Goal: Navigation & Orientation: Find specific page/section

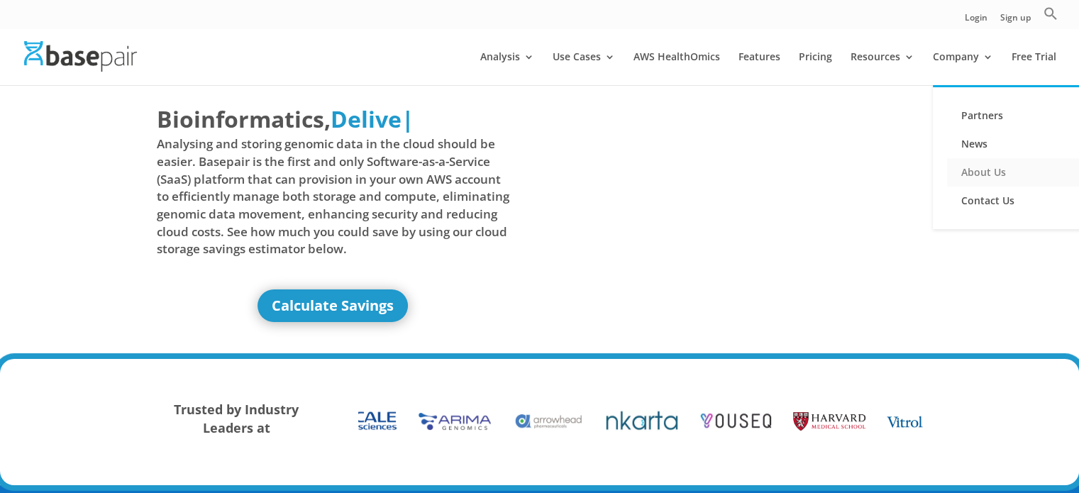
click at [1001, 167] on link "About Us" at bounding box center [1018, 172] width 142 height 28
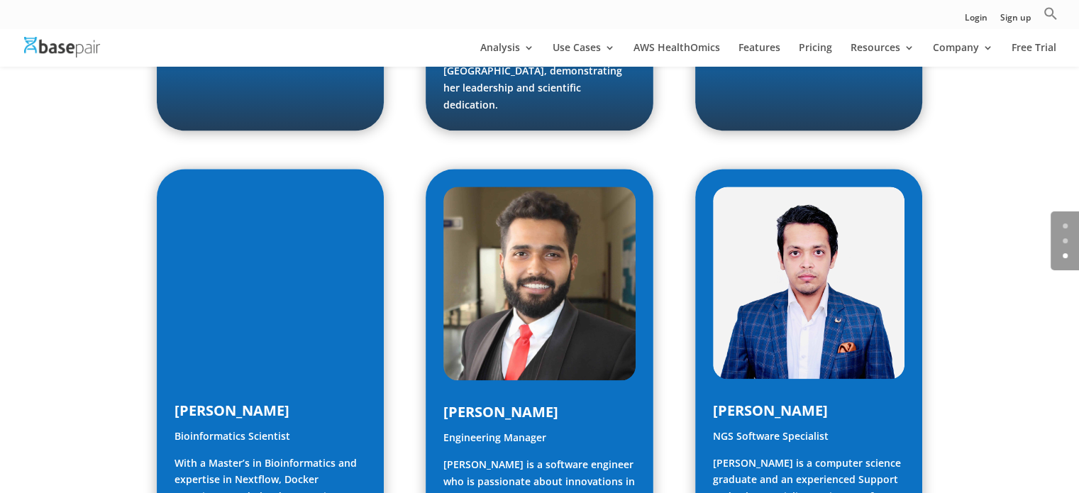
scroll to position [1796, 0]
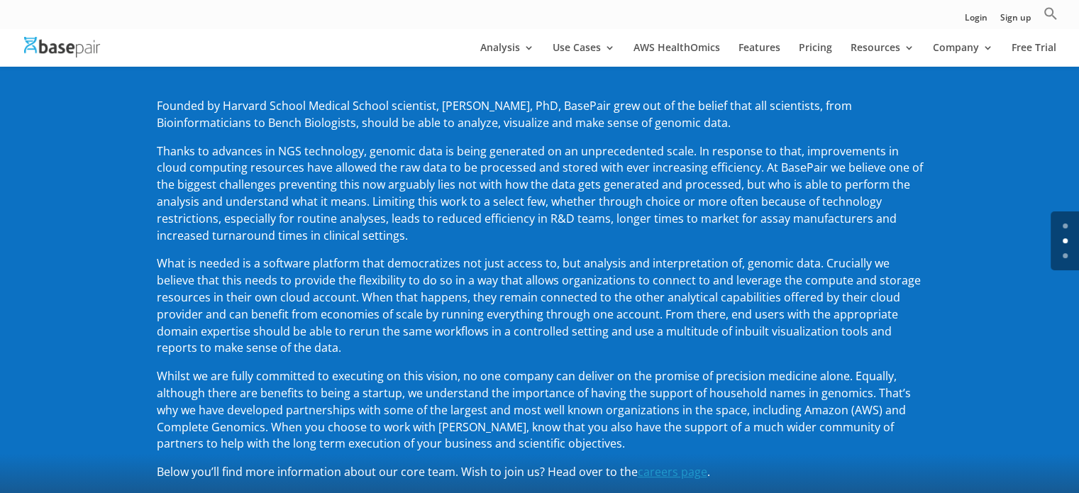
scroll to position [0, 0]
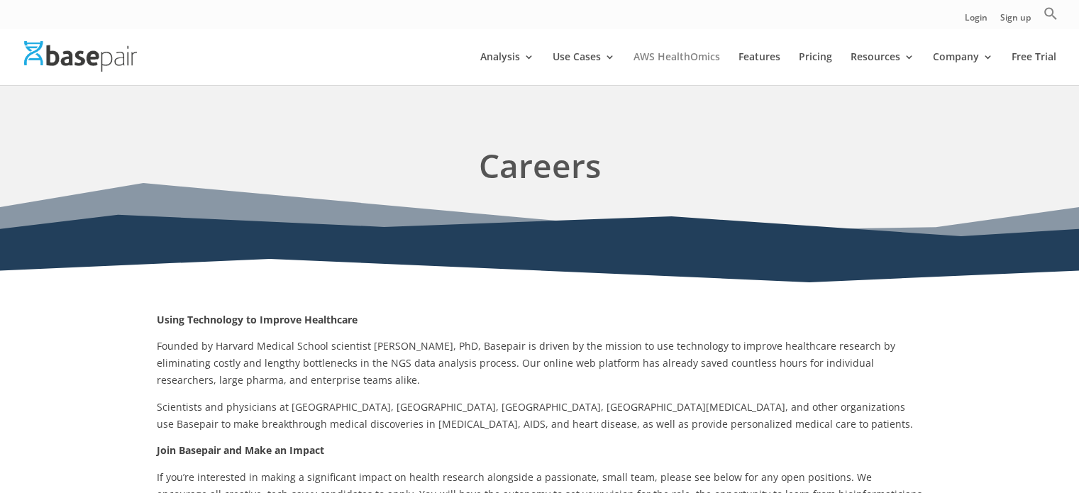
click at [718, 55] on link "AWS HealthOmics" at bounding box center [676, 68] width 87 height 33
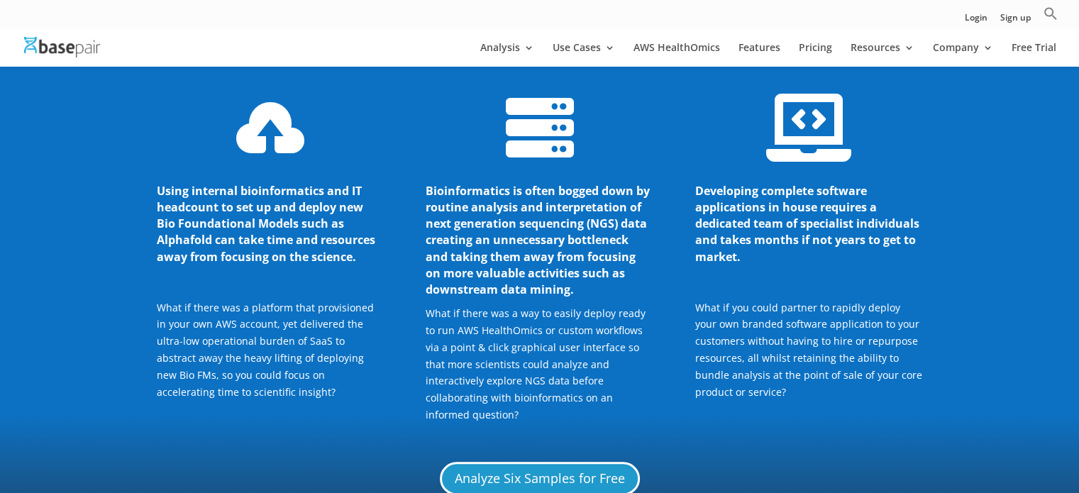
scroll to position [1521, 0]
